Goal: Task Accomplishment & Management: Complete application form

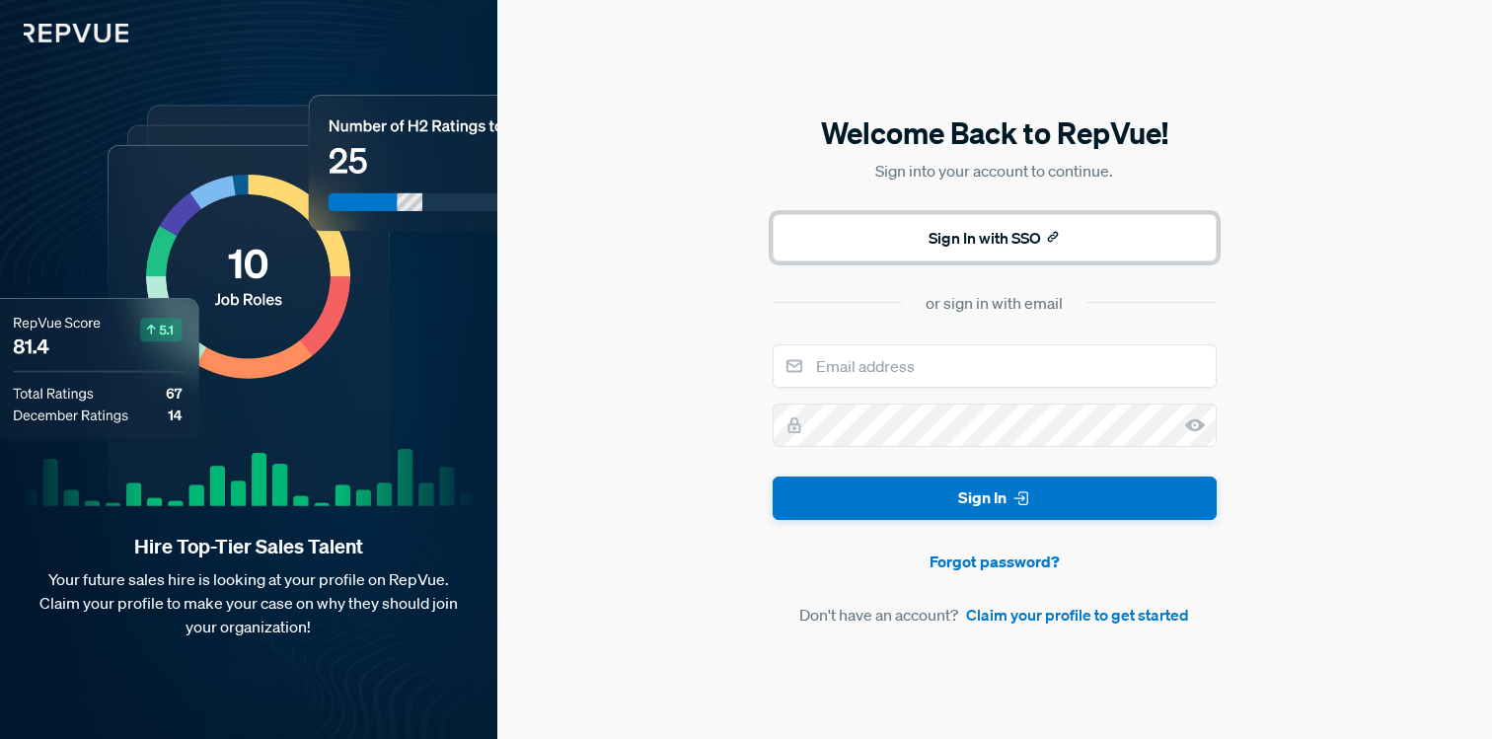
click at [945, 245] on button "Sign In with SSO" at bounding box center [995, 237] width 444 height 47
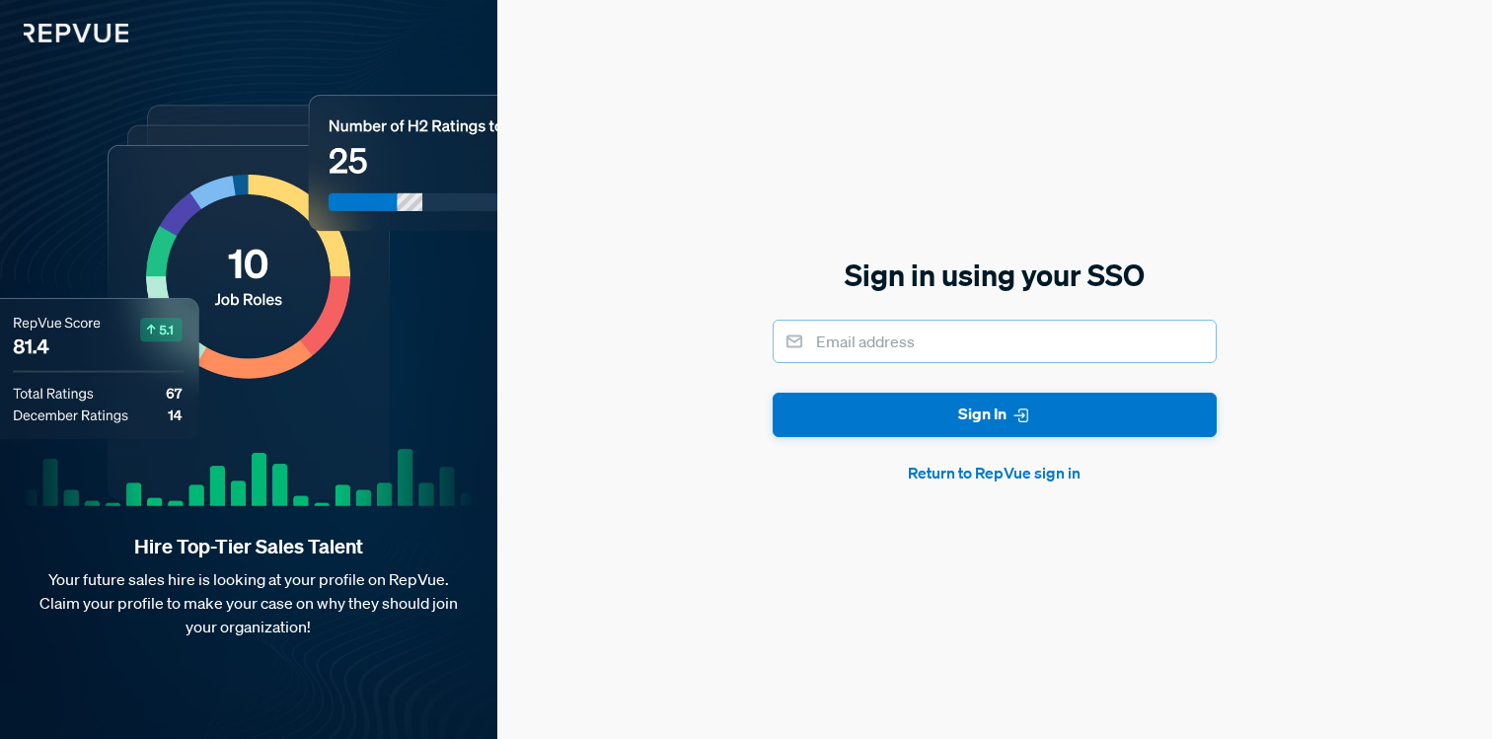
click at [935, 335] on input "email" at bounding box center [995, 341] width 444 height 43
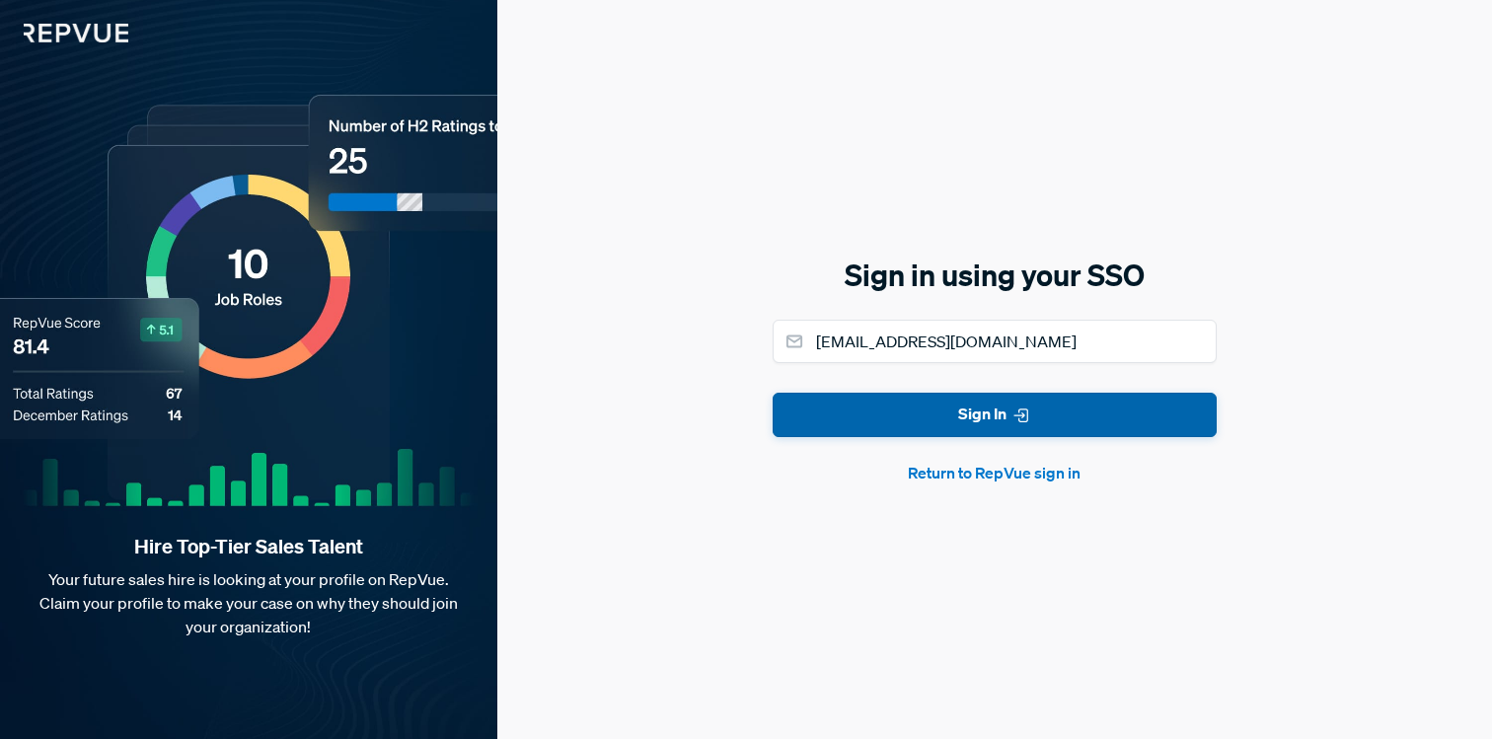
click at [936, 420] on button "Sign In" at bounding box center [995, 415] width 444 height 44
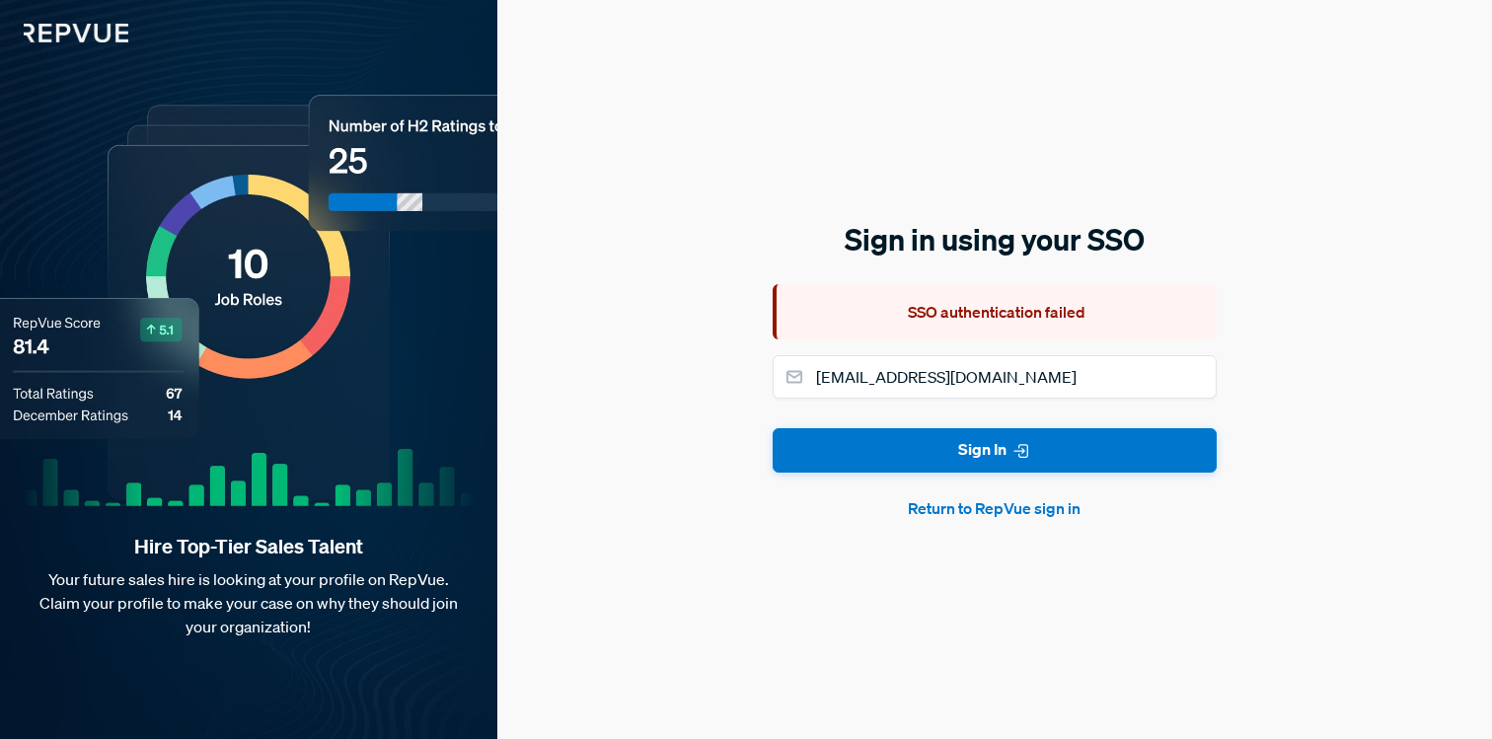
click at [971, 511] on button "Return to RepVue sign in" at bounding box center [995, 508] width 444 height 24
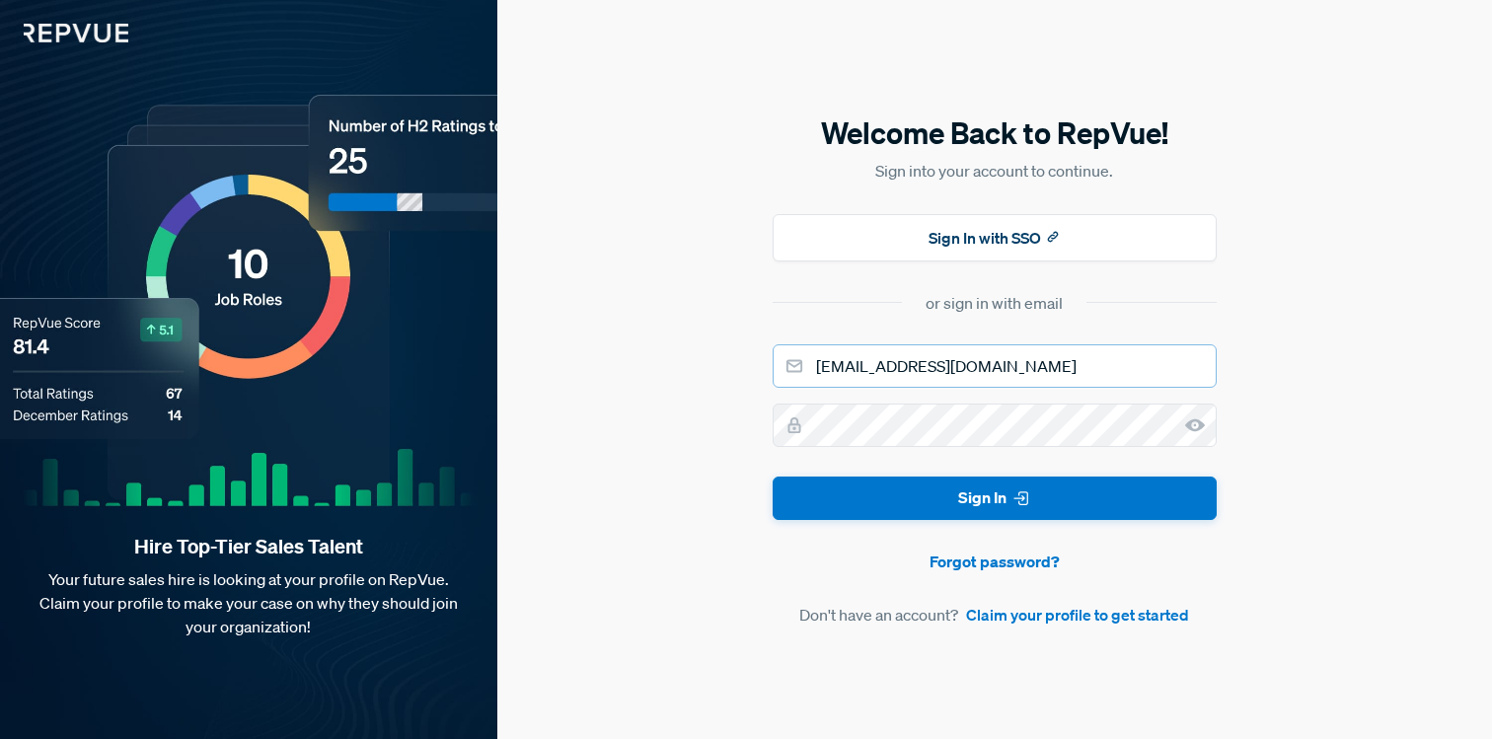
click at [994, 370] on input "[EMAIL_ADDRESS][DOMAIN_NAME]" at bounding box center [995, 365] width 444 height 43
type input "[EMAIL_ADDRESS][DOMAIN_NAME]"
click at [773, 477] on button "Sign In" at bounding box center [995, 499] width 444 height 44
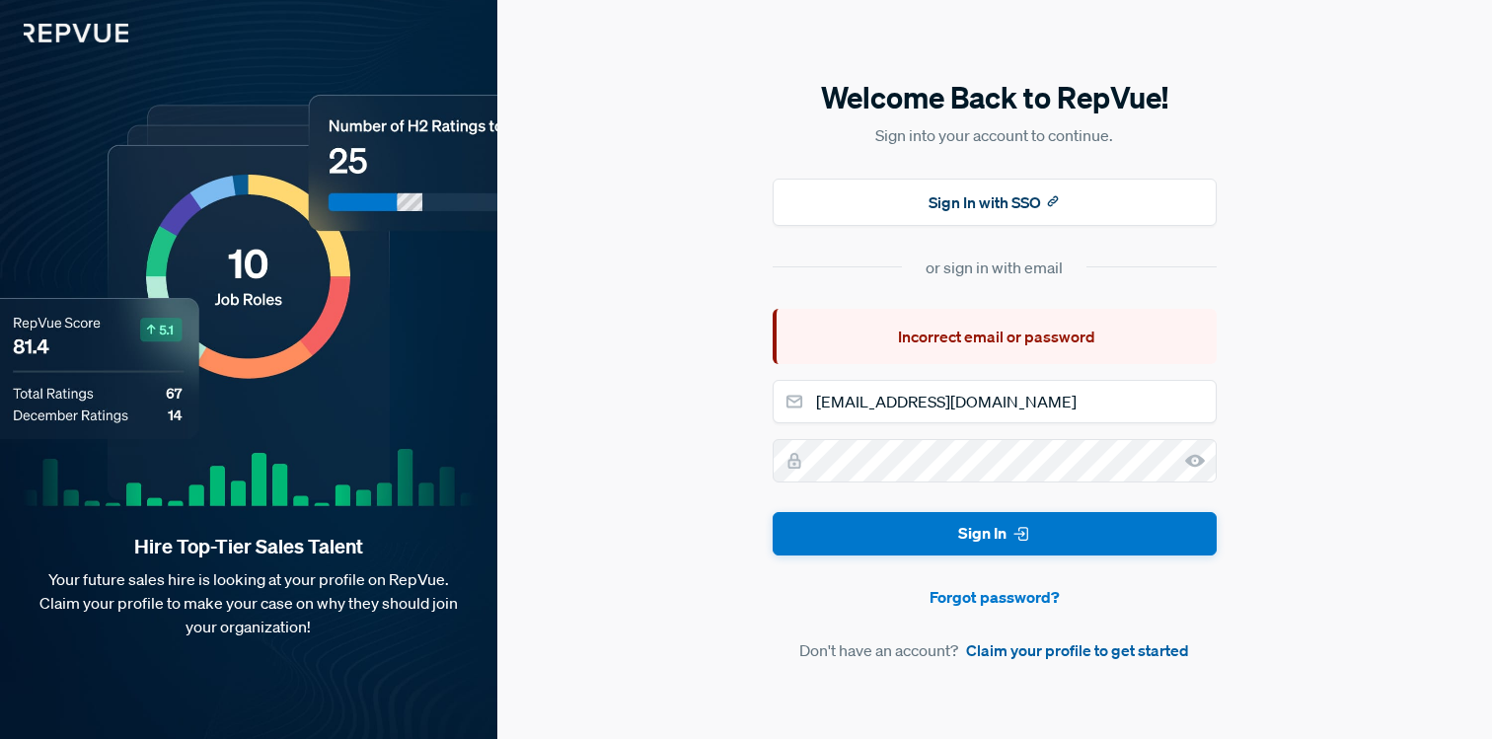
click at [1038, 646] on link "Claim your profile to get started" at bounding box center [1077, 650] width 223 height 24
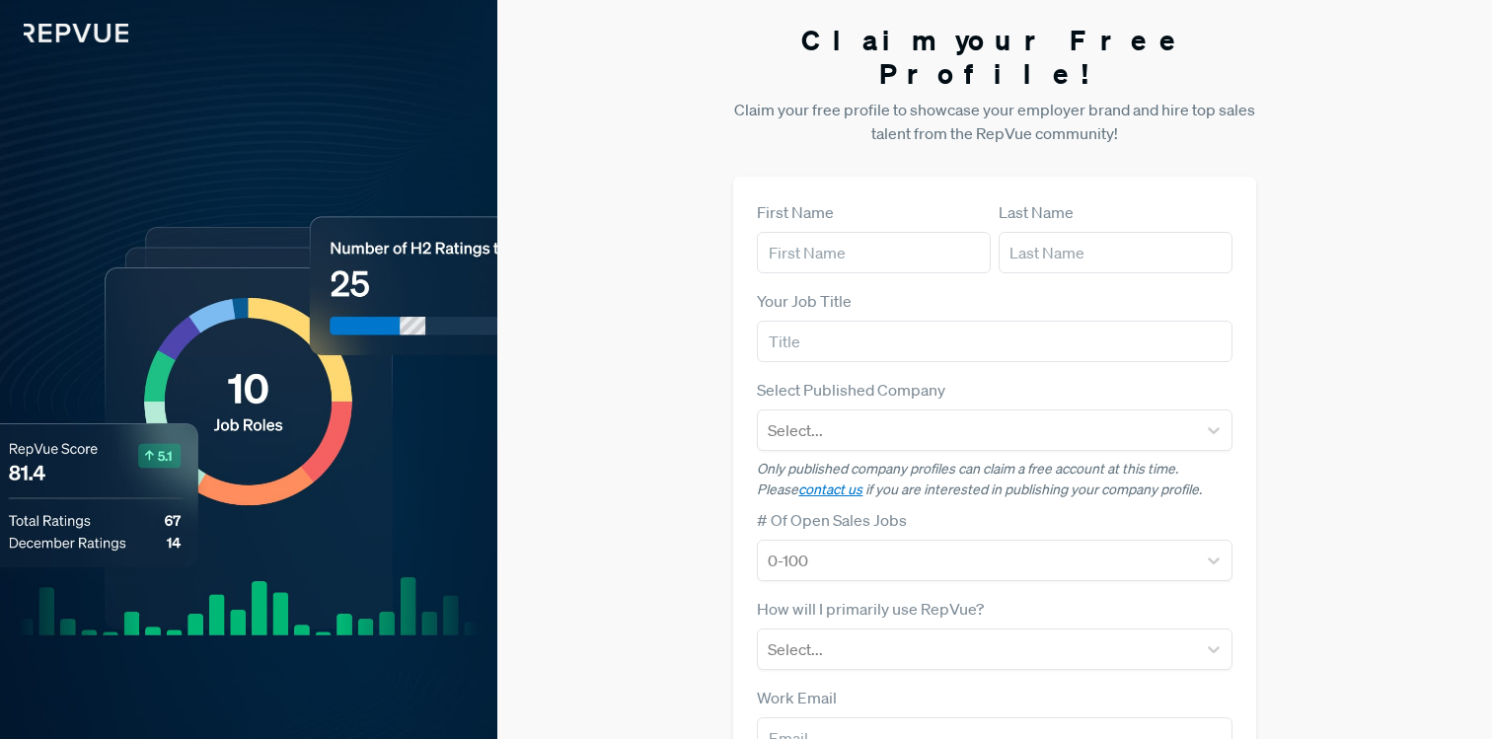
scroll to position [220, 0]
